Goal: Task Accomplishment & Management: Use online tool/utility

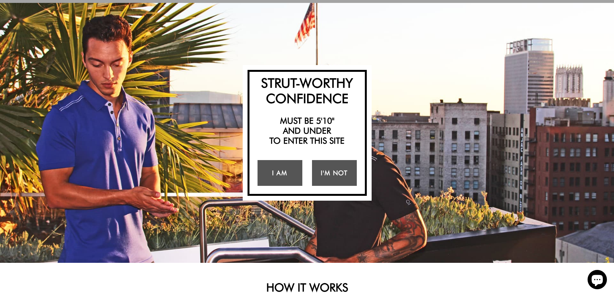
scroll to position [33, 0]
click at [282, 180] on link "I Am" at bounding box center [279, 173] width 45 height 26
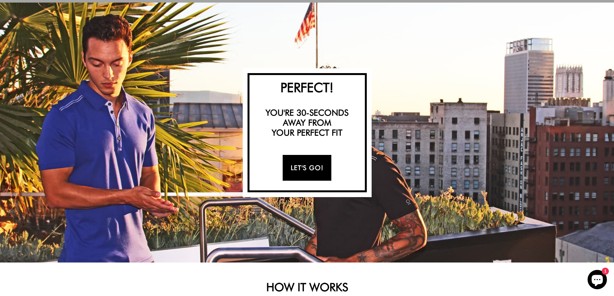
click at [307, 168] on link "Let's Go!" at bounding box center [306, 168] width 49 height 26
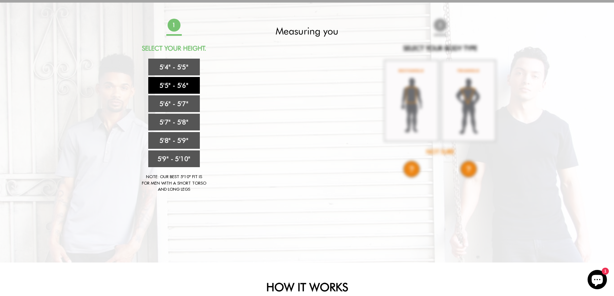
click at [184, 91] on link "5'5" - 5'6"" at bounding box center [174, 85] width 52 height 17
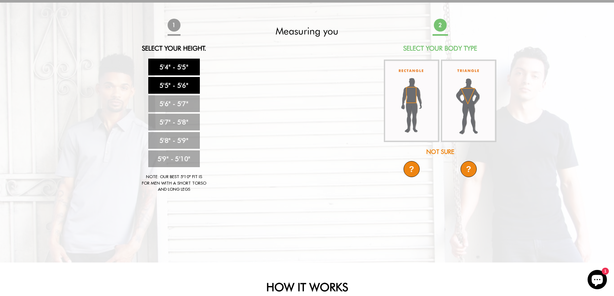
click at [182, 69] on link "5'4" - 5'5"" at bounding box center [174, 67] width 52 height 17
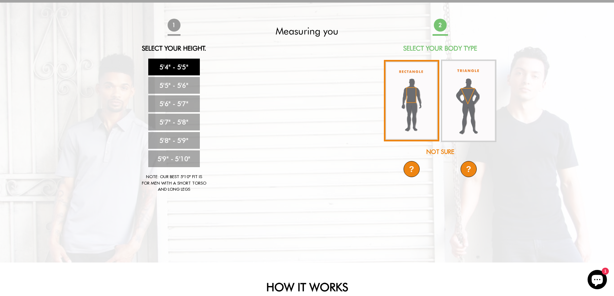
click at [420, 102] on img at bounding box center [411, 100] width 55 height 81
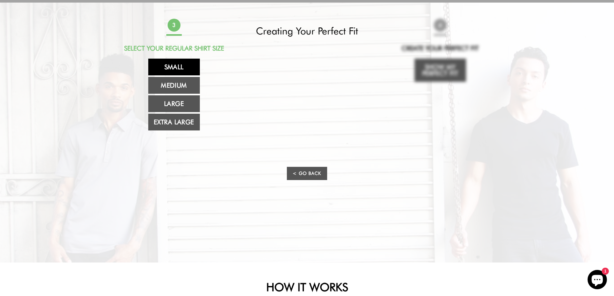
click at [175, 69] on link "Small" at bounding box center [174, 67] width 52 height 17
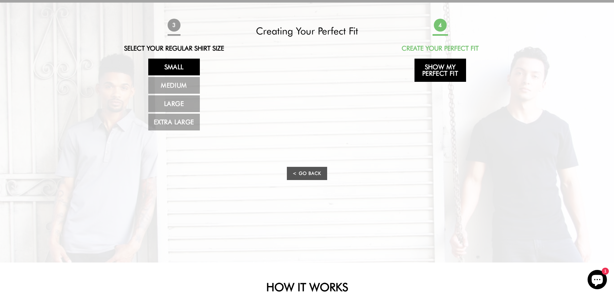
click at [442, 71] on link "Show My Perfect Fit" at bounding box center [440, 70] width 52 height 23
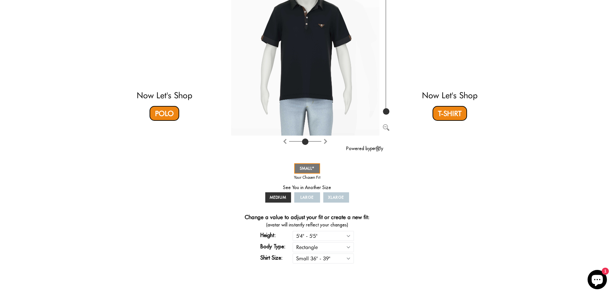
scroll to position [102, 0]
click at [300, 211] on div "SMALL MEDIUM LARGE XLARGE * Your Perfect Fit Change a value to adjust your fit …" at bounding box center [307, 213] width 152 height 103
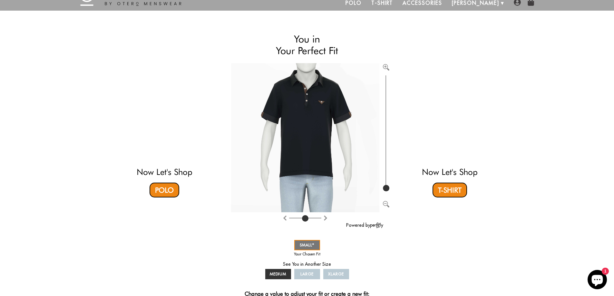
scroll to position [0, 0]
